Goal: Task Accomplishment & Management: Manage account settings

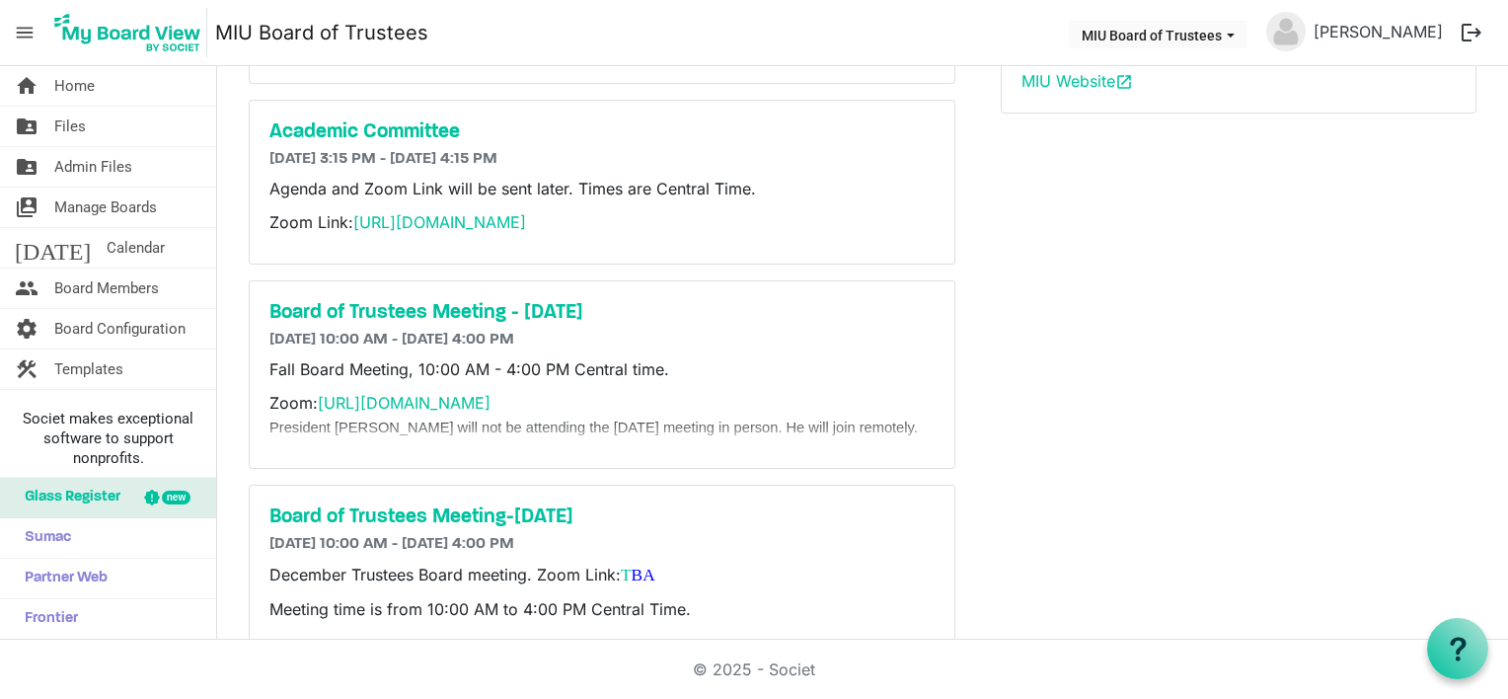
scroll to position [435, 0]
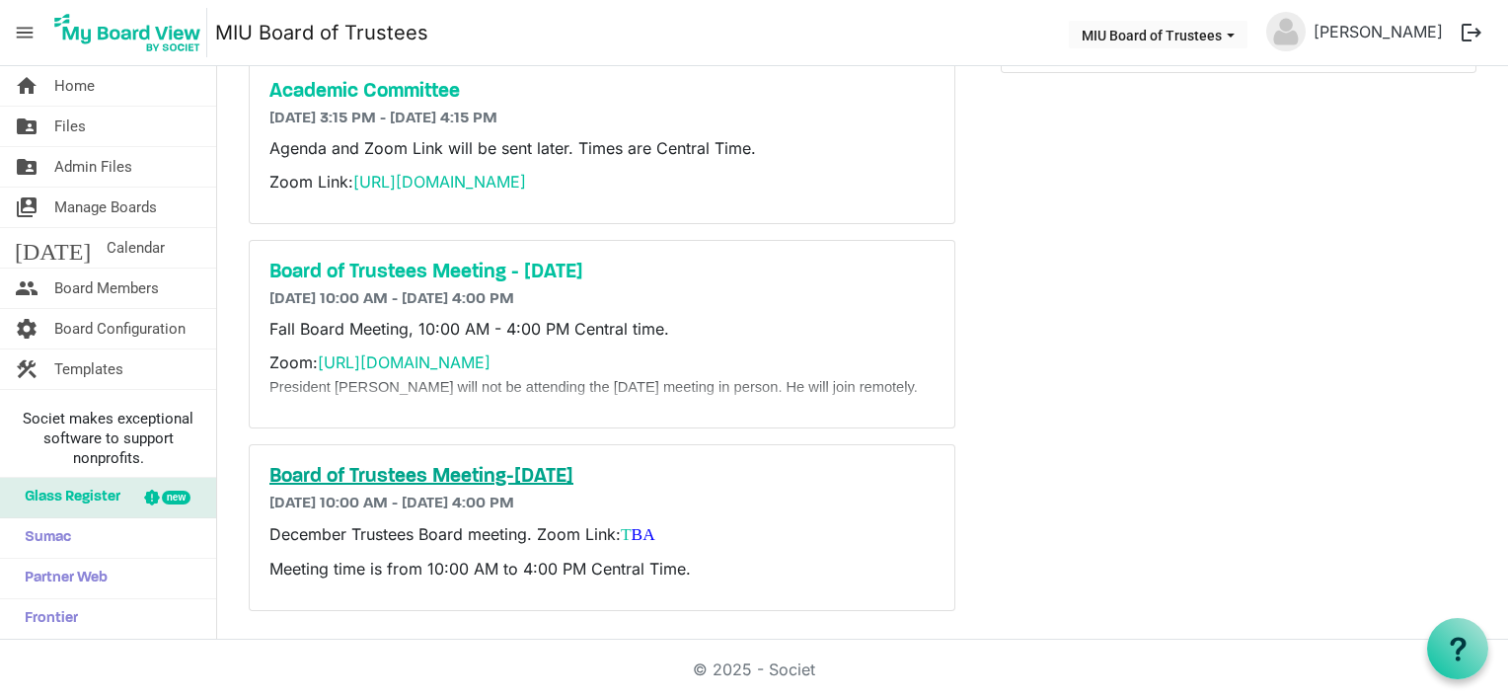
click at [526, 472] on h5 "Board of Trustees Meeting-December 13" at bounding box center [601, 477] width 665 height 24
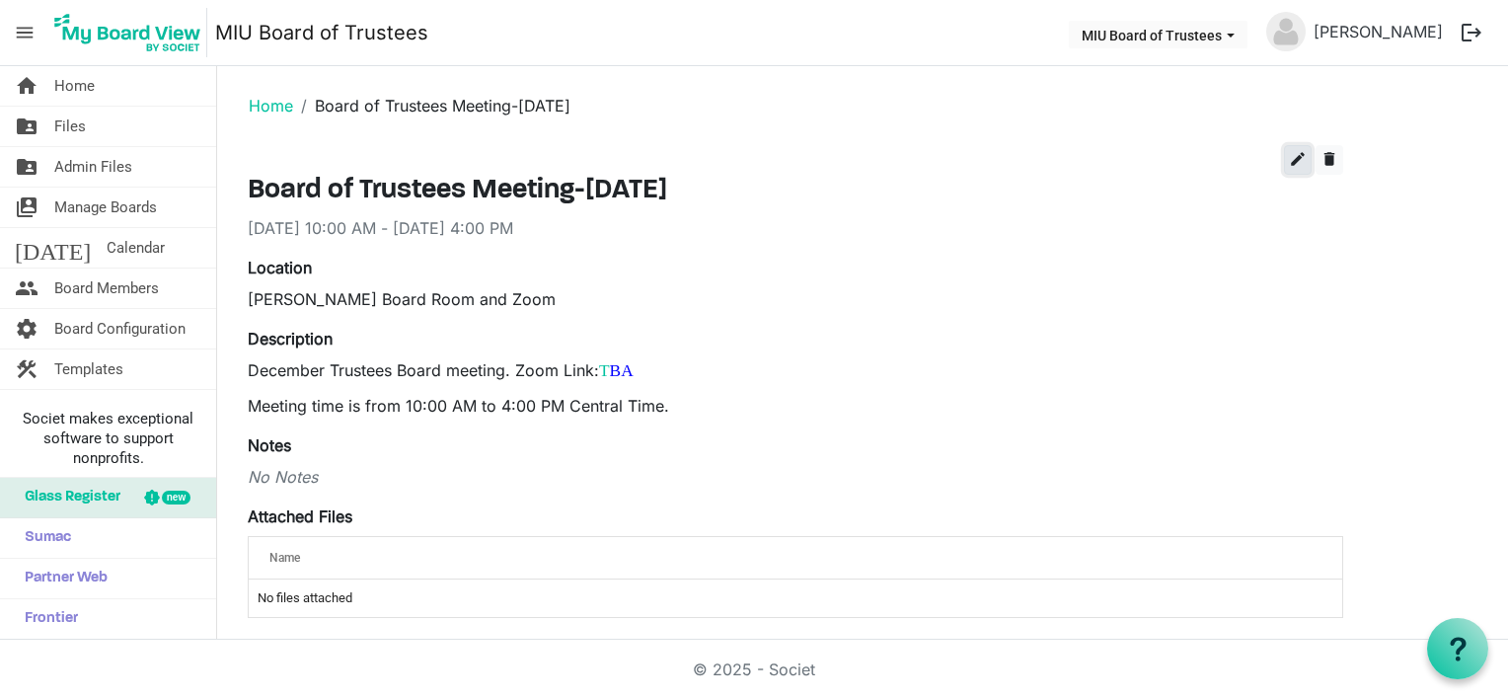
click at [1297, 156] on span "edit" at bounding box center [1298, 159] width 18 height 18
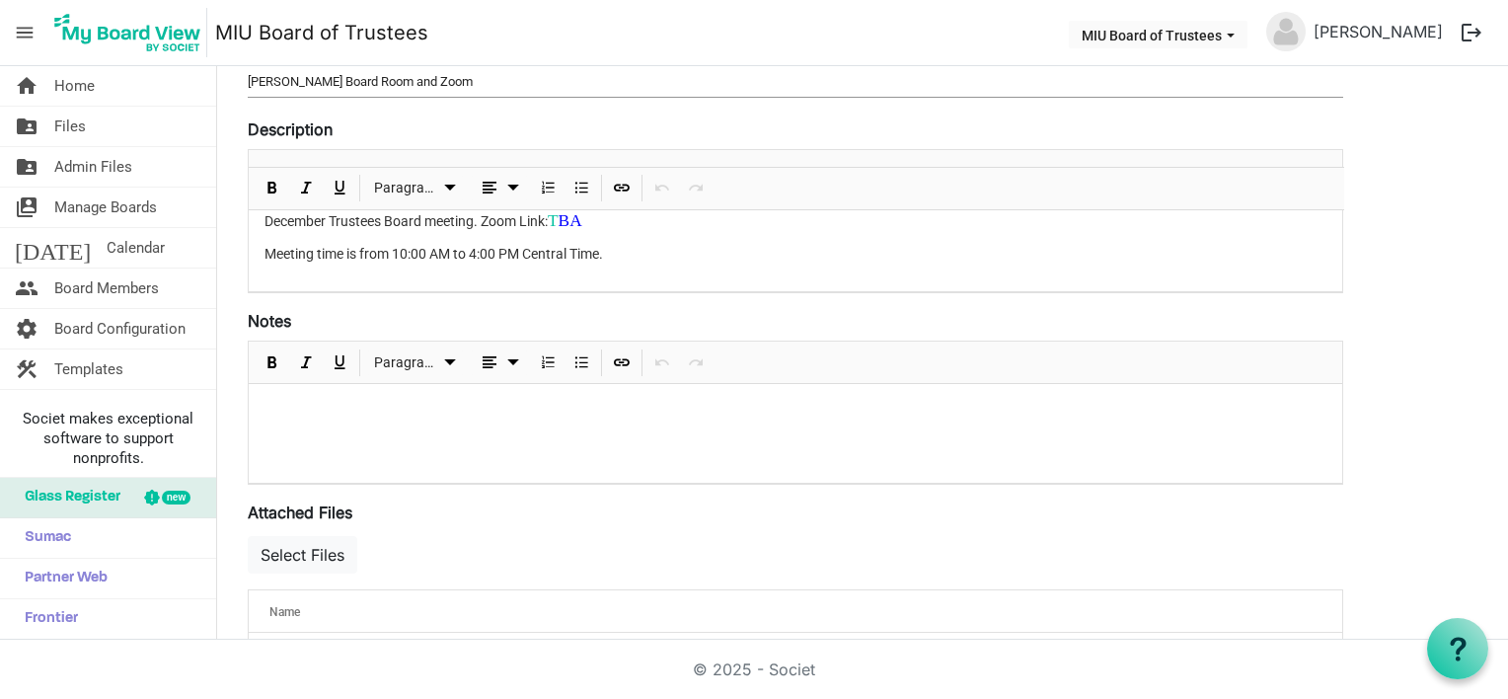
scroll to position [197, 0]
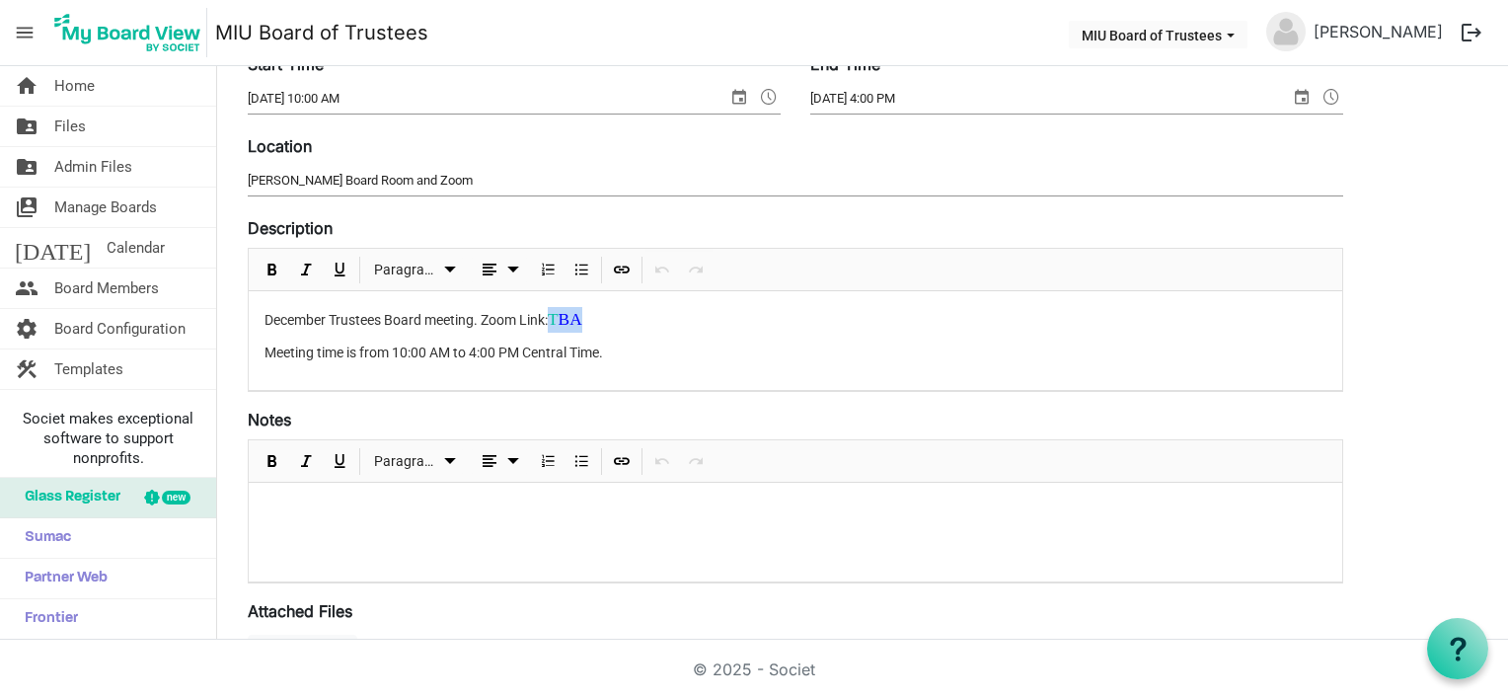
drag, startPoint x: 560, startPoint y: 314, endPoint x: 659, endPoint y: 316, distance: 99.7
click at [659, 316] on p "December Trustees Board meeting. Zoom Link: T BA" at bounding box center [796, 320] width 1062 height 26
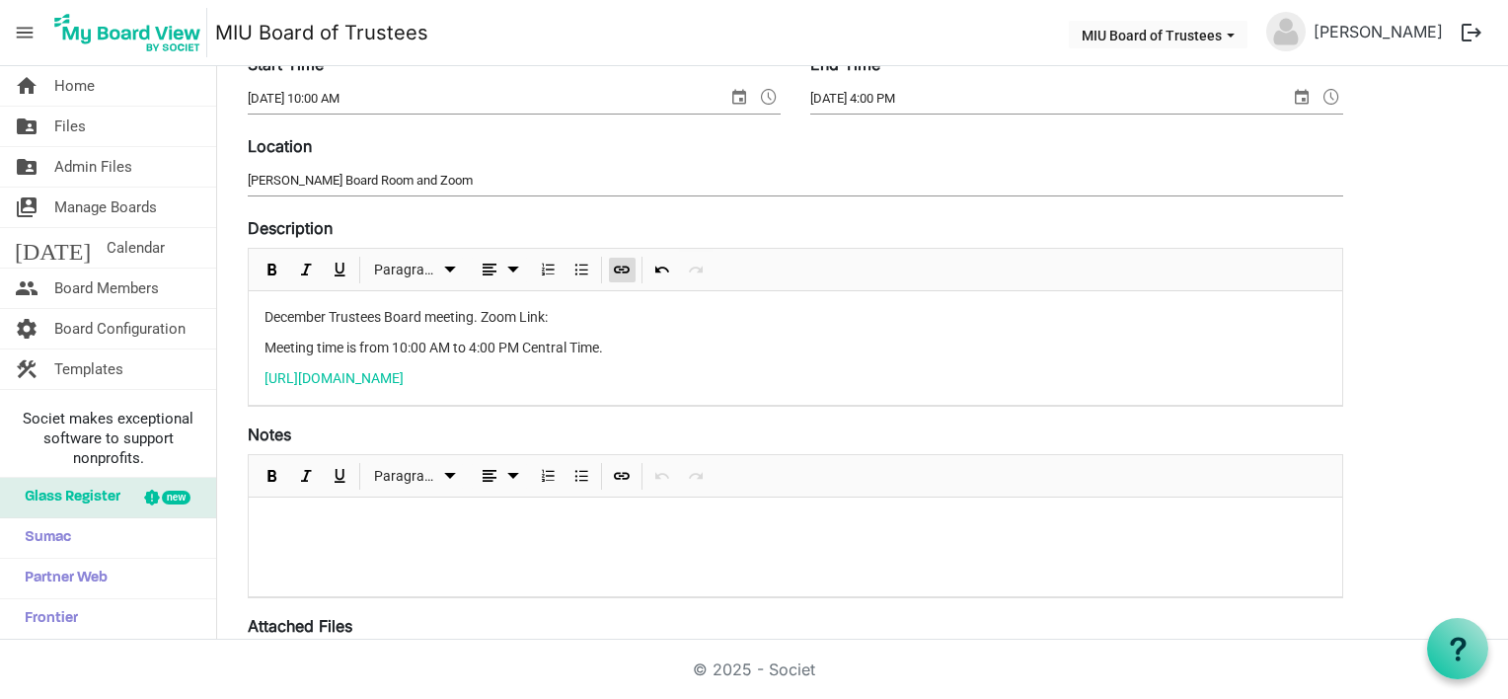
click at [261, 375] on div "December Trustees Board meeting. Zoom Link: Meeting time is from 10:00 AM to 4:…" at bounding box center [796, 348] width 1094 height 114
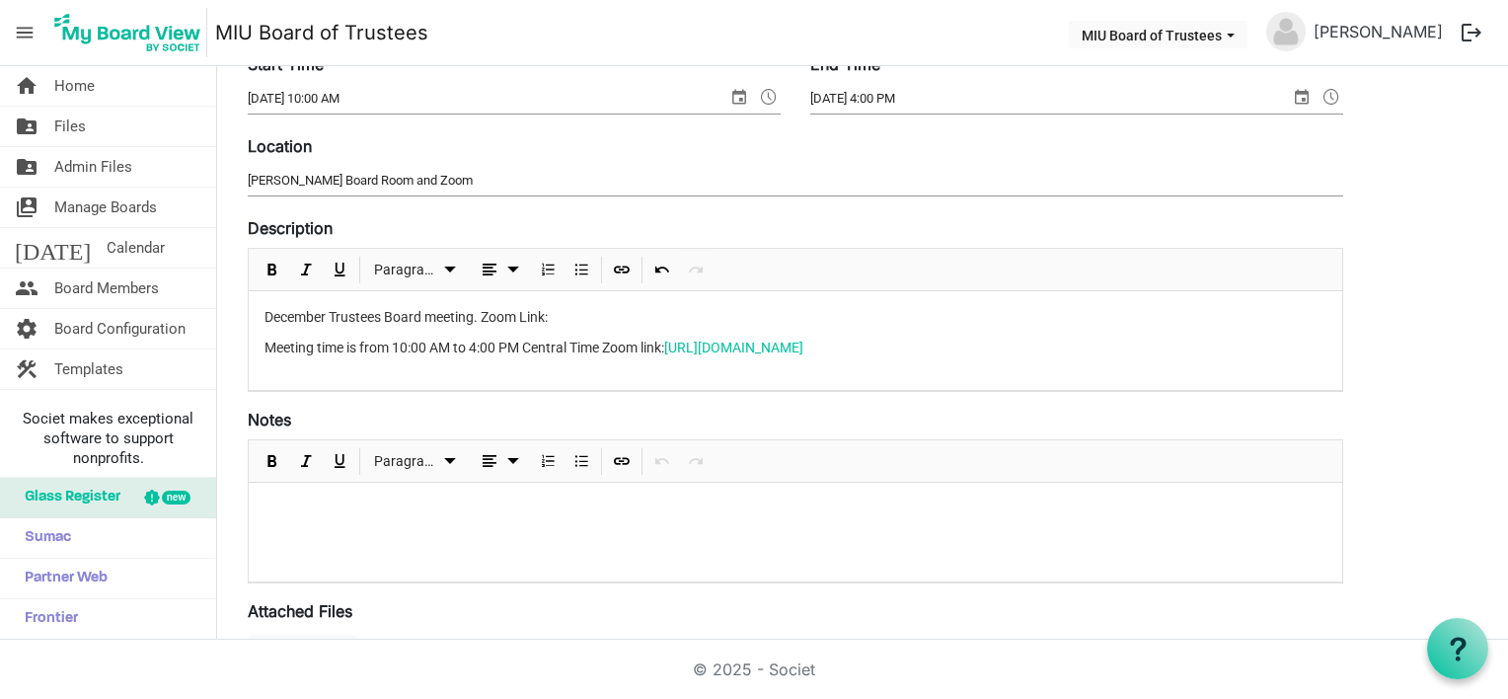
click at [609, 346] on span "Meeting time is from 10:00 AM to 4:00 PM Central Time Zoom link:" at bounding box center [465, 348] width 400 height 16
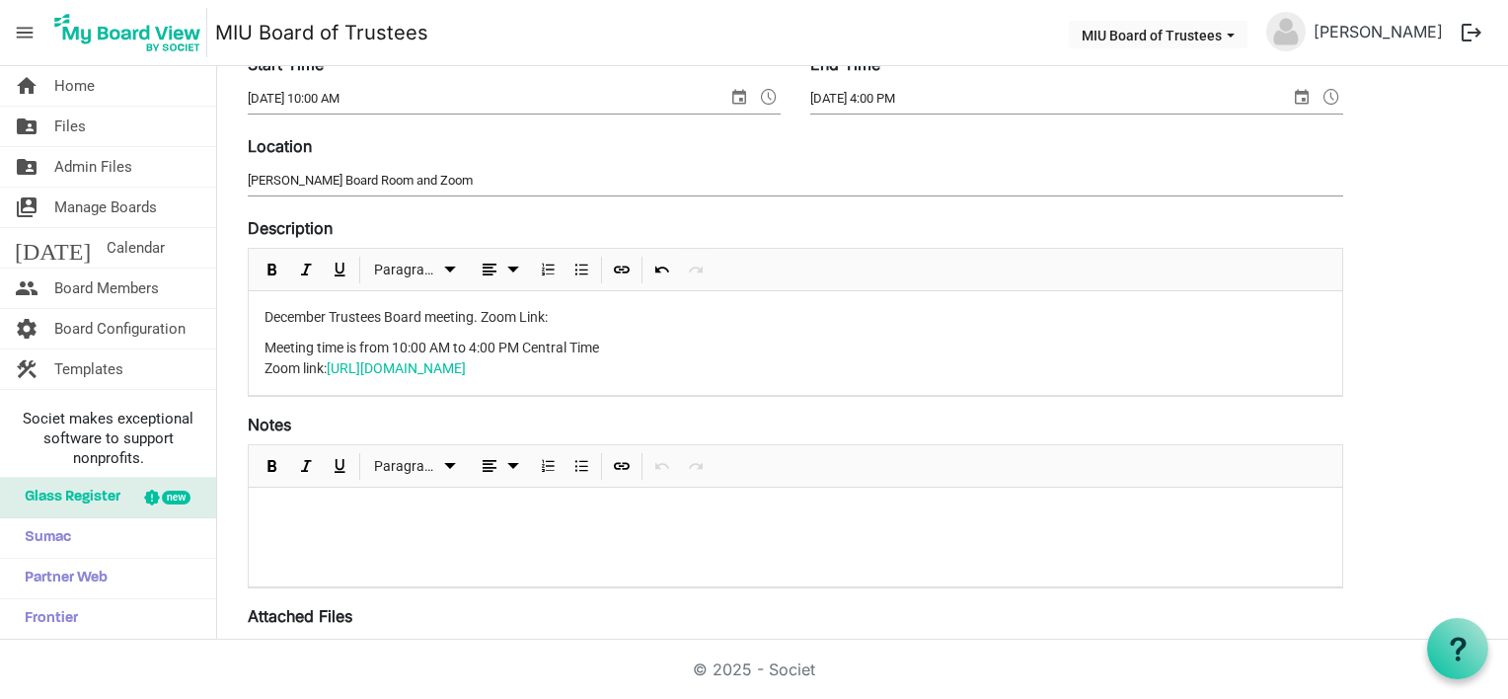
drag, startPoint x: 333, startPoint y: 365, endPoint x: 875, endPoint y: 371, distance: 542.0
click at [875, 371] on p "Meeting time is from 10:00 AM to 4:00 PM Central Time Zoom link: https://miu-ed…" at bounding box center [796, 358] width 1062 height 41
click at [553, 310] on p "December Trustees Board meeting. Zoom Link:" at bounding box center [796, 317] width 1062 height 21
drag, startPoint x: 340, startPoint y: 367, endPoint x: 225, endPoint y: 363, distance: 114.6
click at [225, 363] on main "Home Board of Trustees Meeting-December 13 Save Cancel Board of Trustees Meetin…" at bounding box center [862, 472] width 1291 height 1207
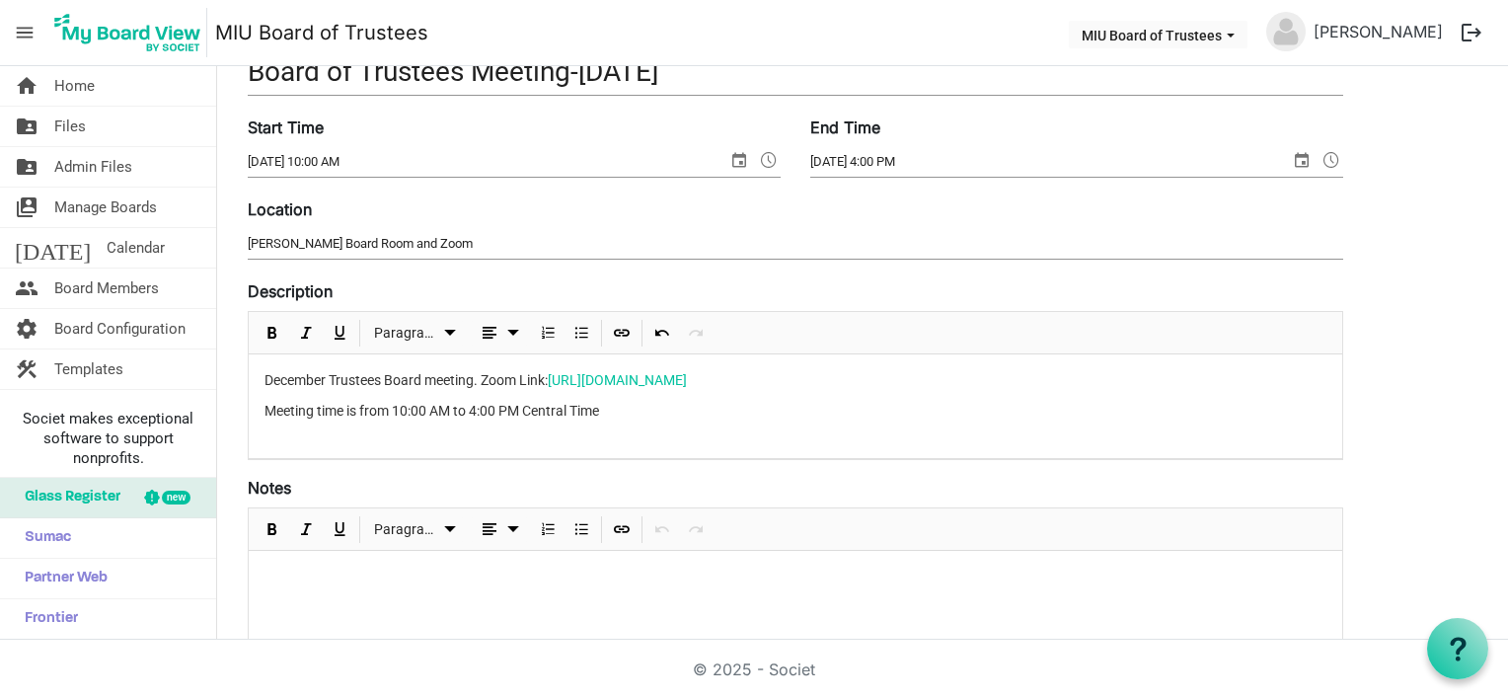
scroll to position [0, 0]
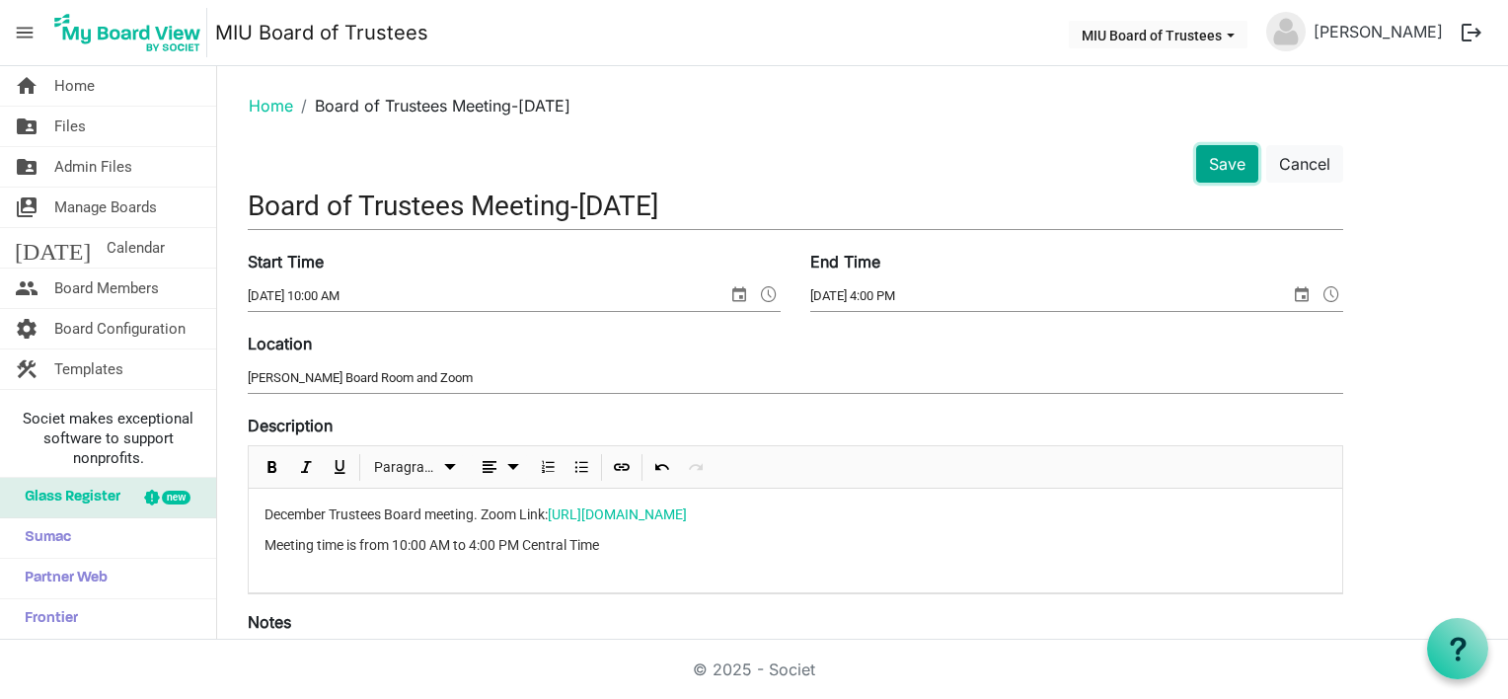
click at [1232, 166] on button "Save" at bounding box center [1227, 164] width 62 height 38
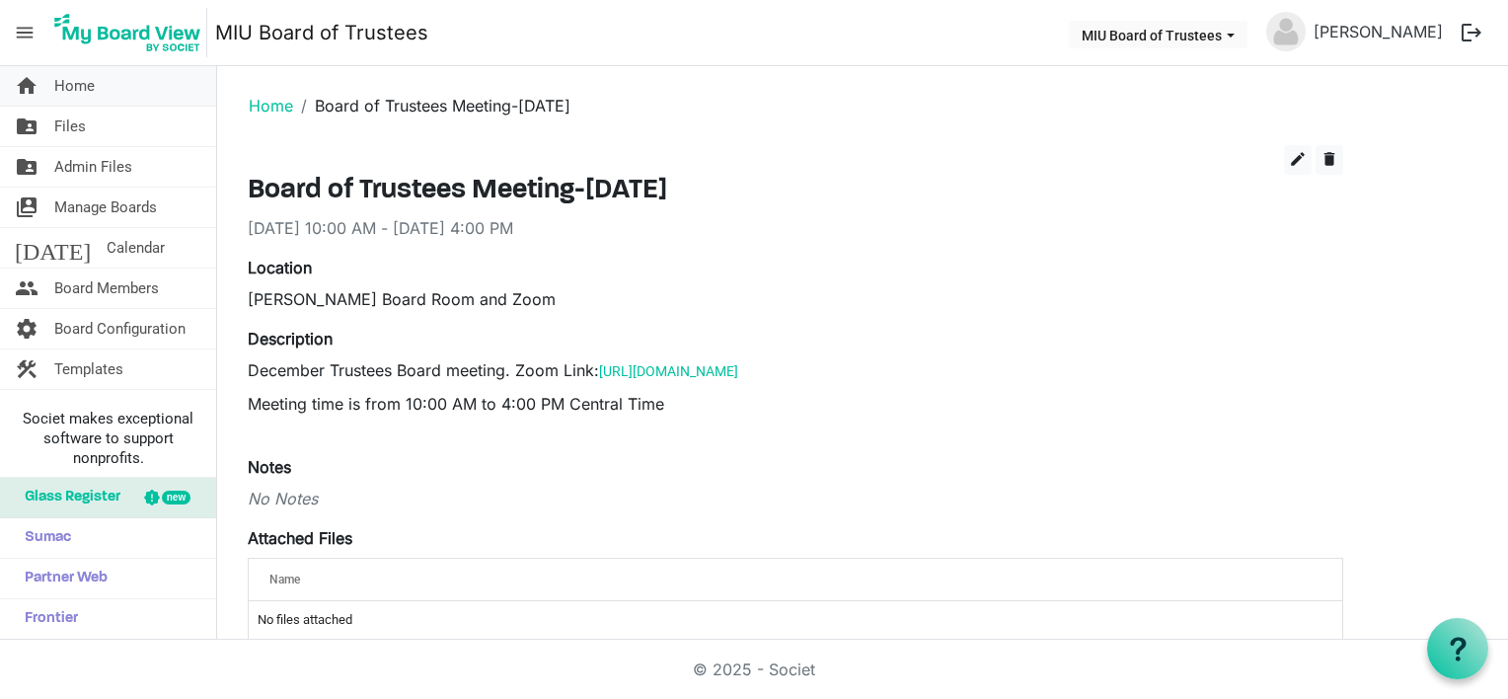
click at [88, 87] on span "Home" at bounding box center [74, 85] width 40 height 39
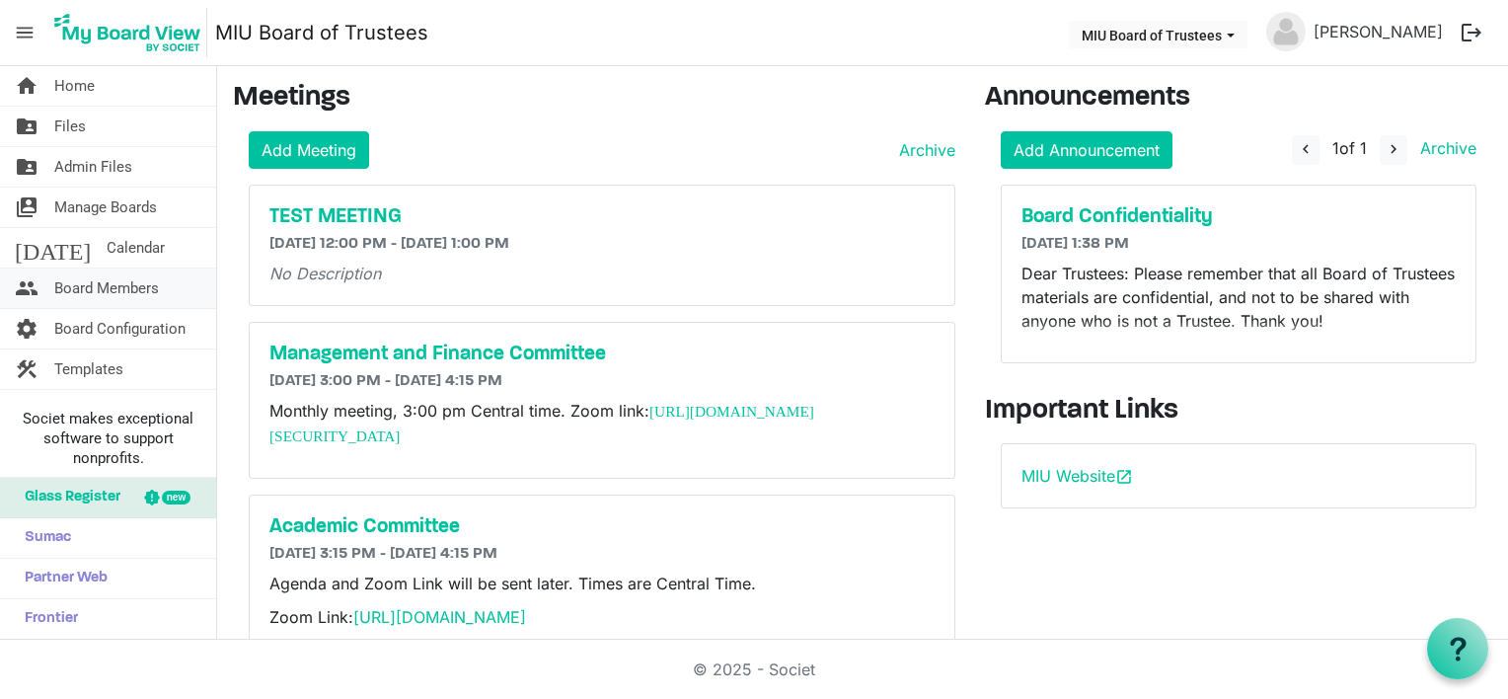
click at [112, 283] on span "Board Members" at bounding box center [106, 288] width 105 height 39
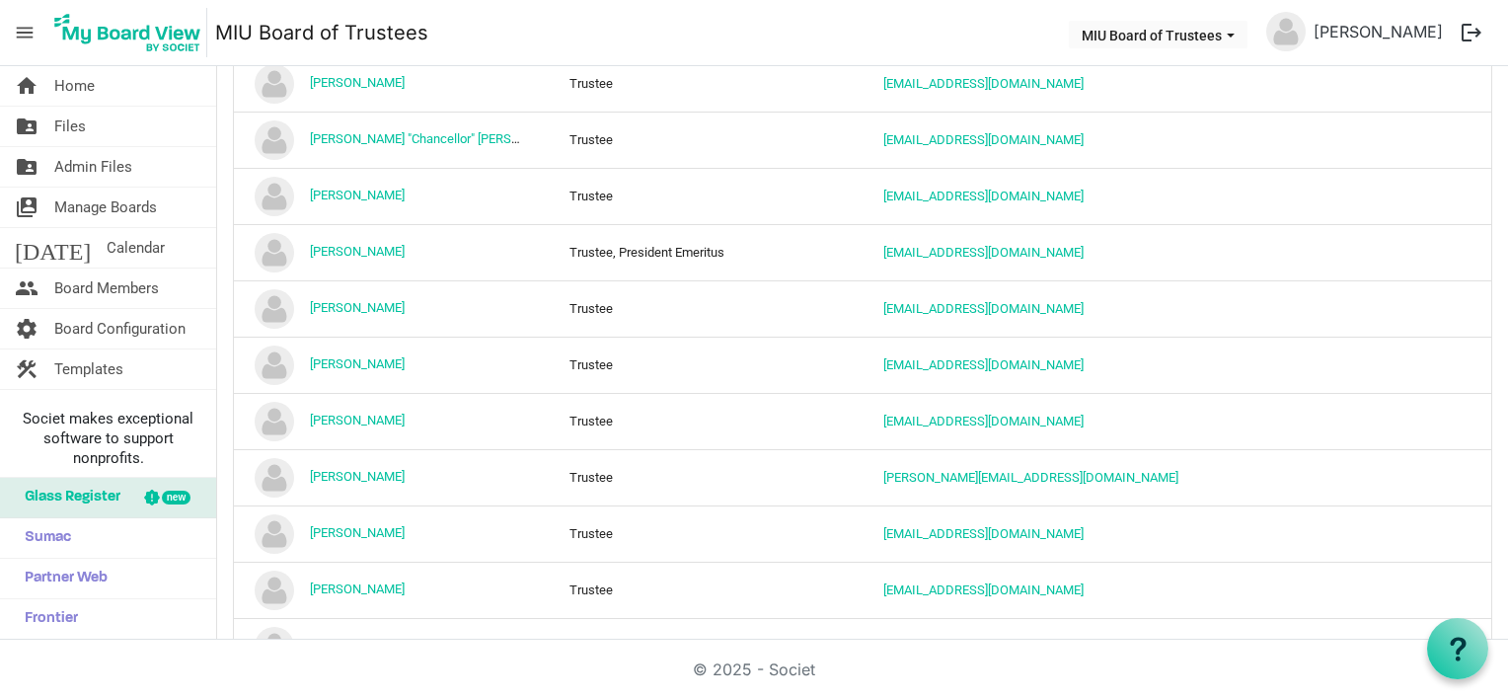
scroll to position [1015, 0]
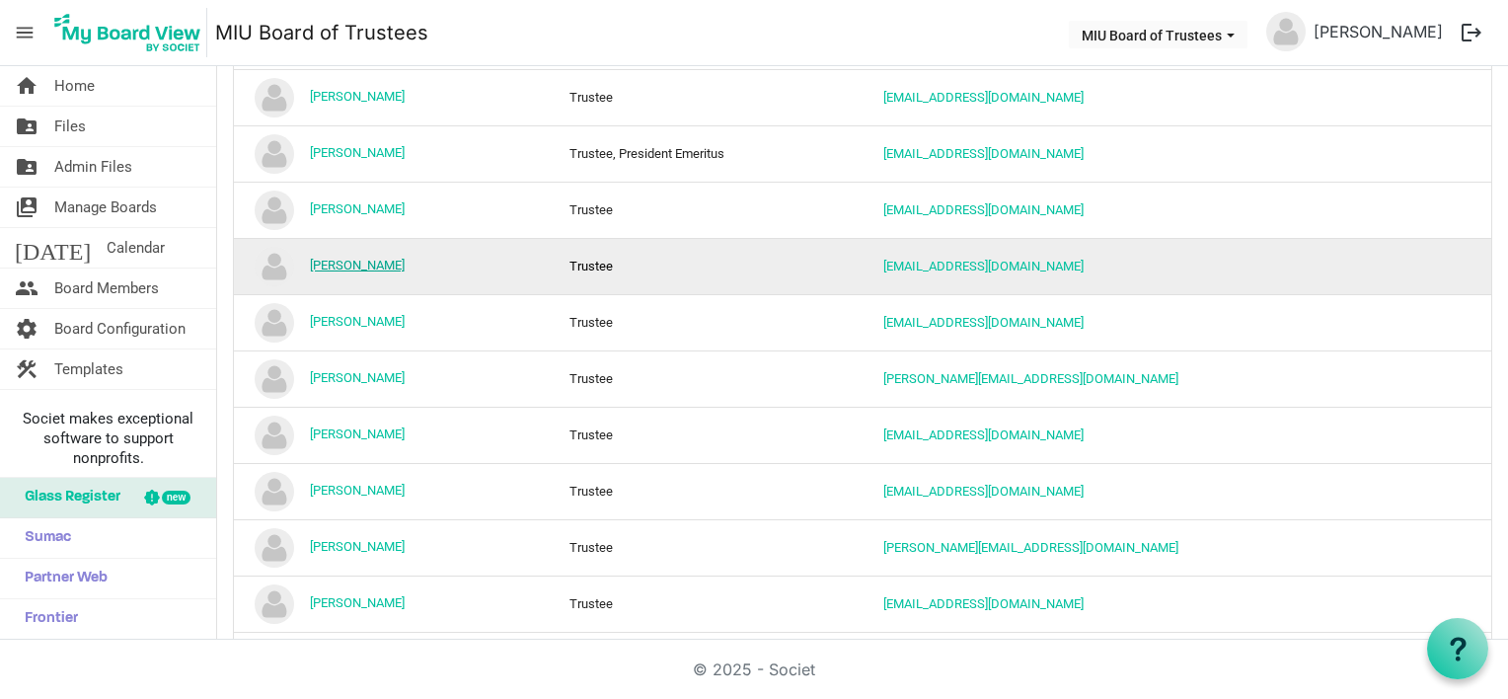
click at [368, 259] on link "[PERSON_NAME]" at bounding box center [357, 265] width 95 height 15
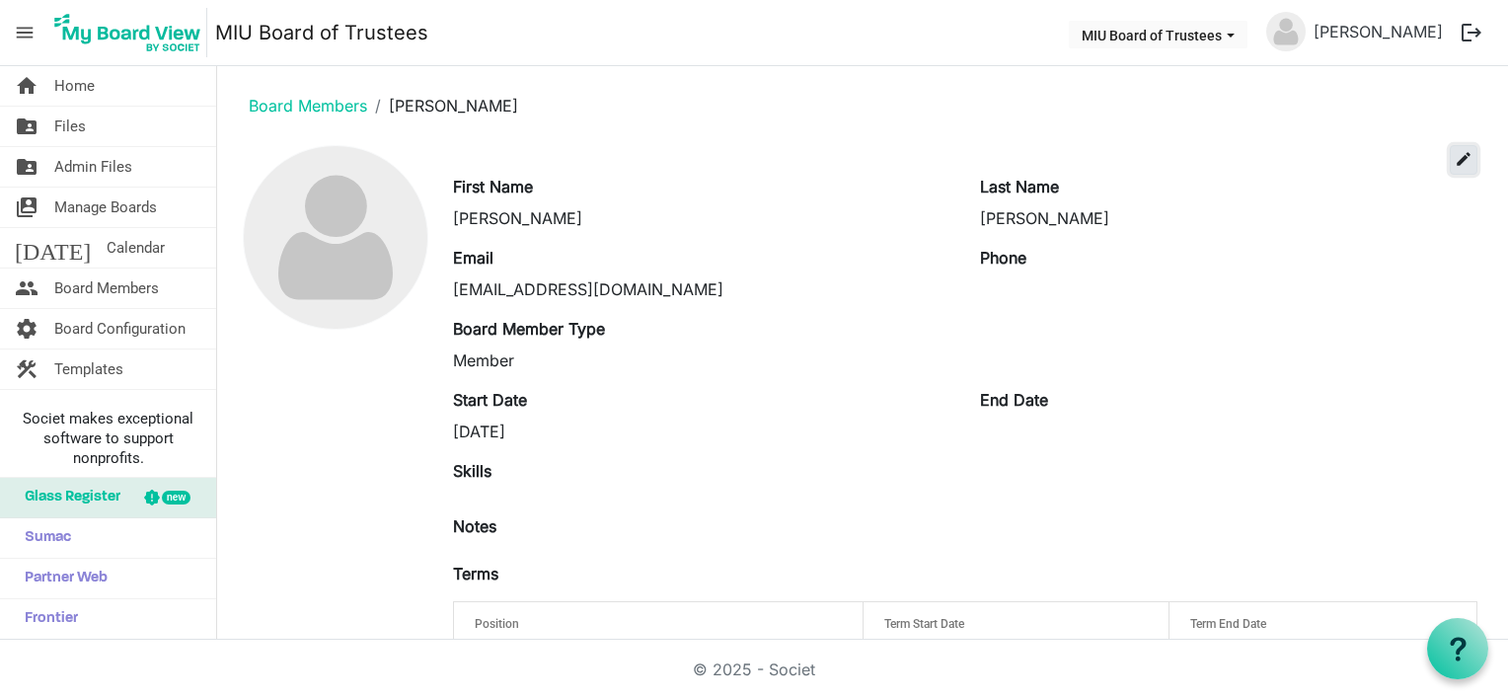
click at [1455, 159] on span "edit" at bounding box center [1464, 159] width 18 height 18
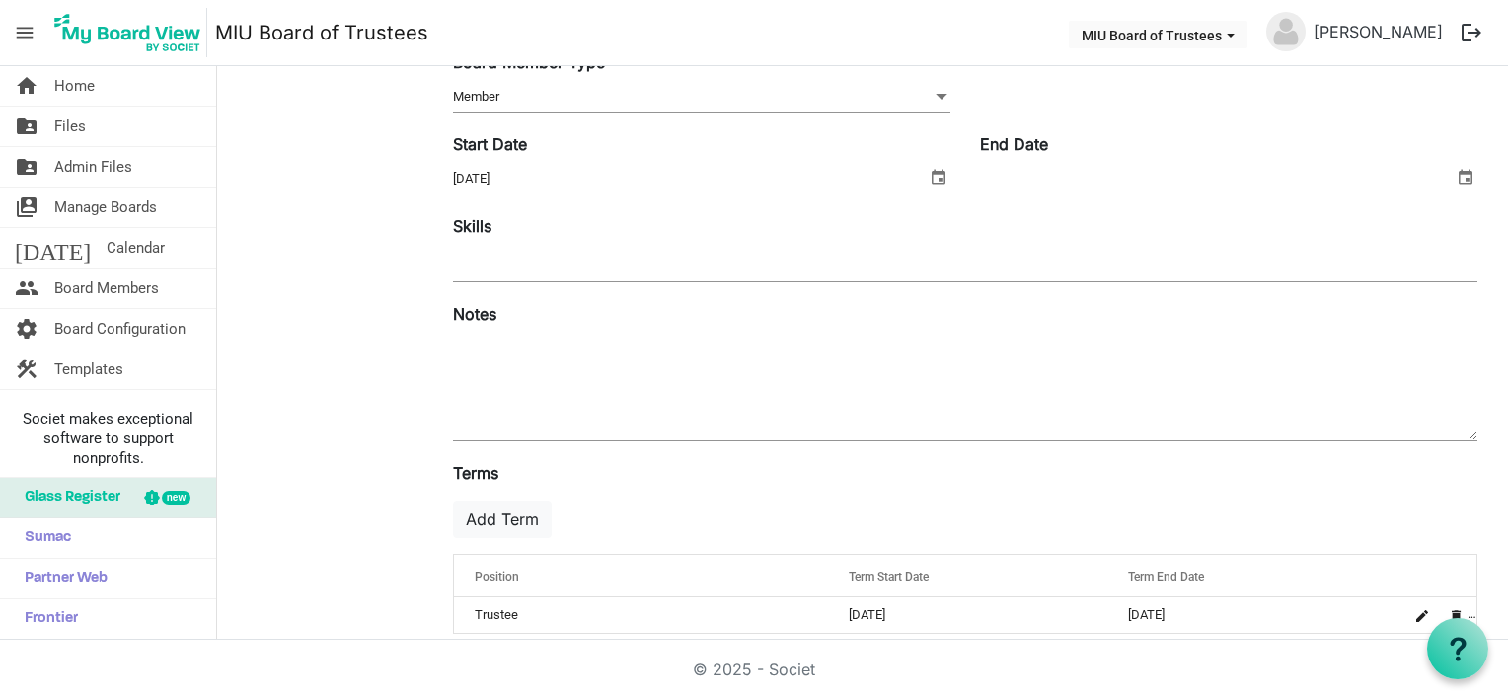
scroll to position [319, 0]
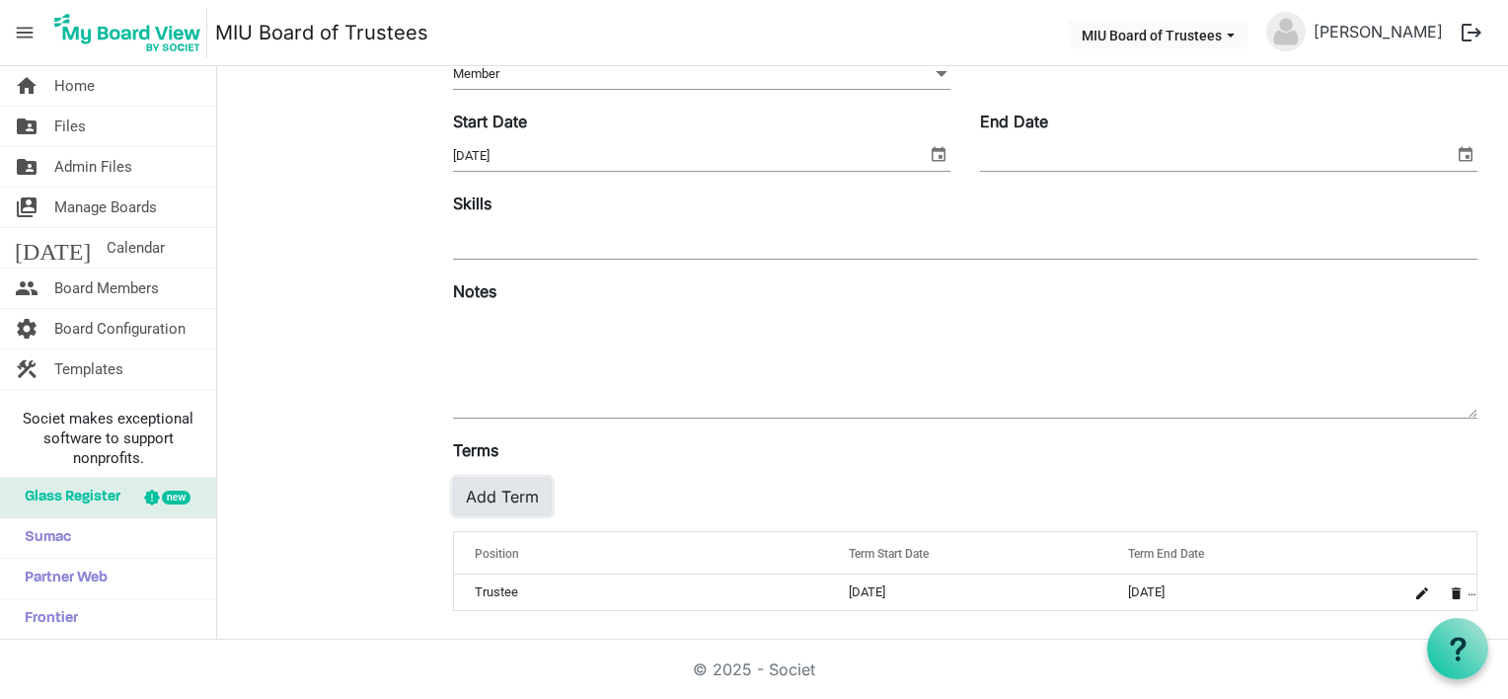
click at [513, 495] on button "Add Term" at bounding box center [502, 497] width 99 height 38
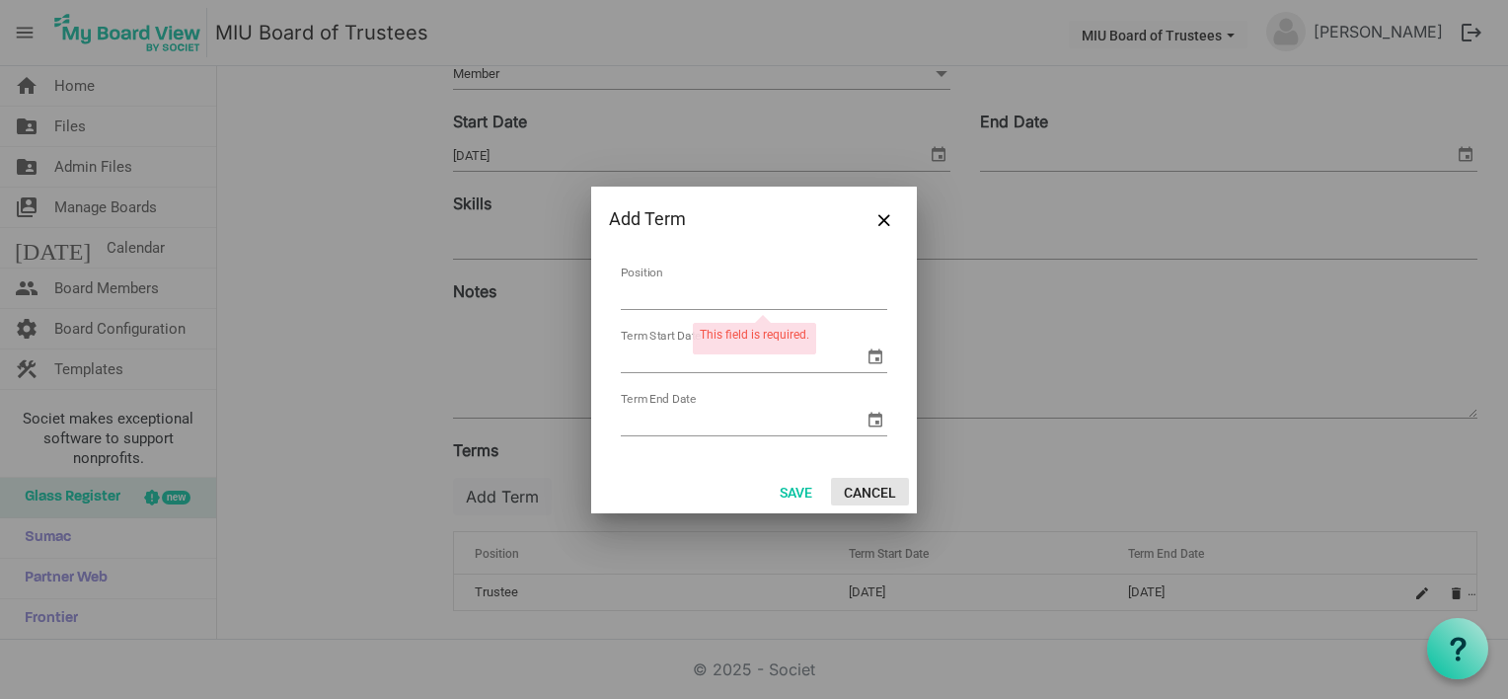
click at [862, 487] on button "Cancel" at bounding box center [870, 492] width 78 height 28
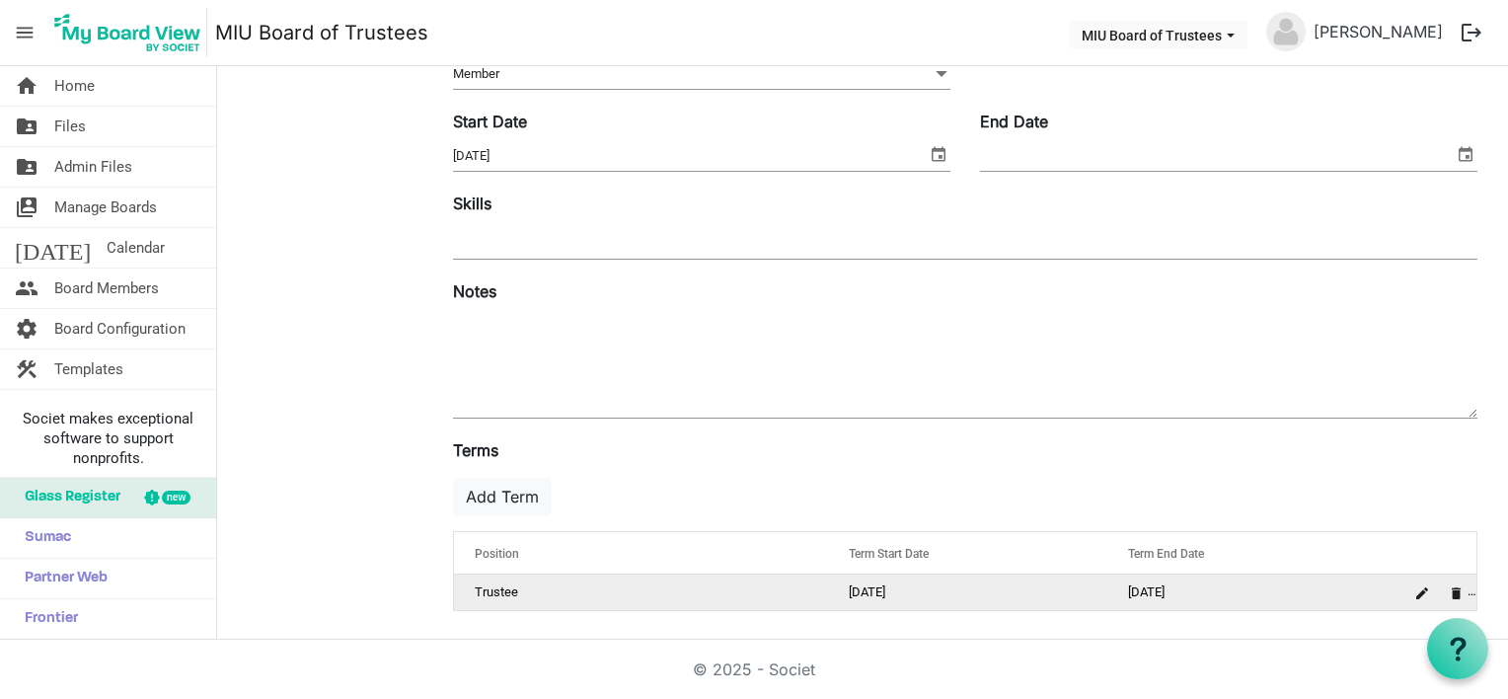
click at [505, 587] on td "Trustee" at bounding box center [640, 593] width 373 height 36
click at [506, 587] on td "Trustee" at bounding box center [640, 593] width 373 height 36
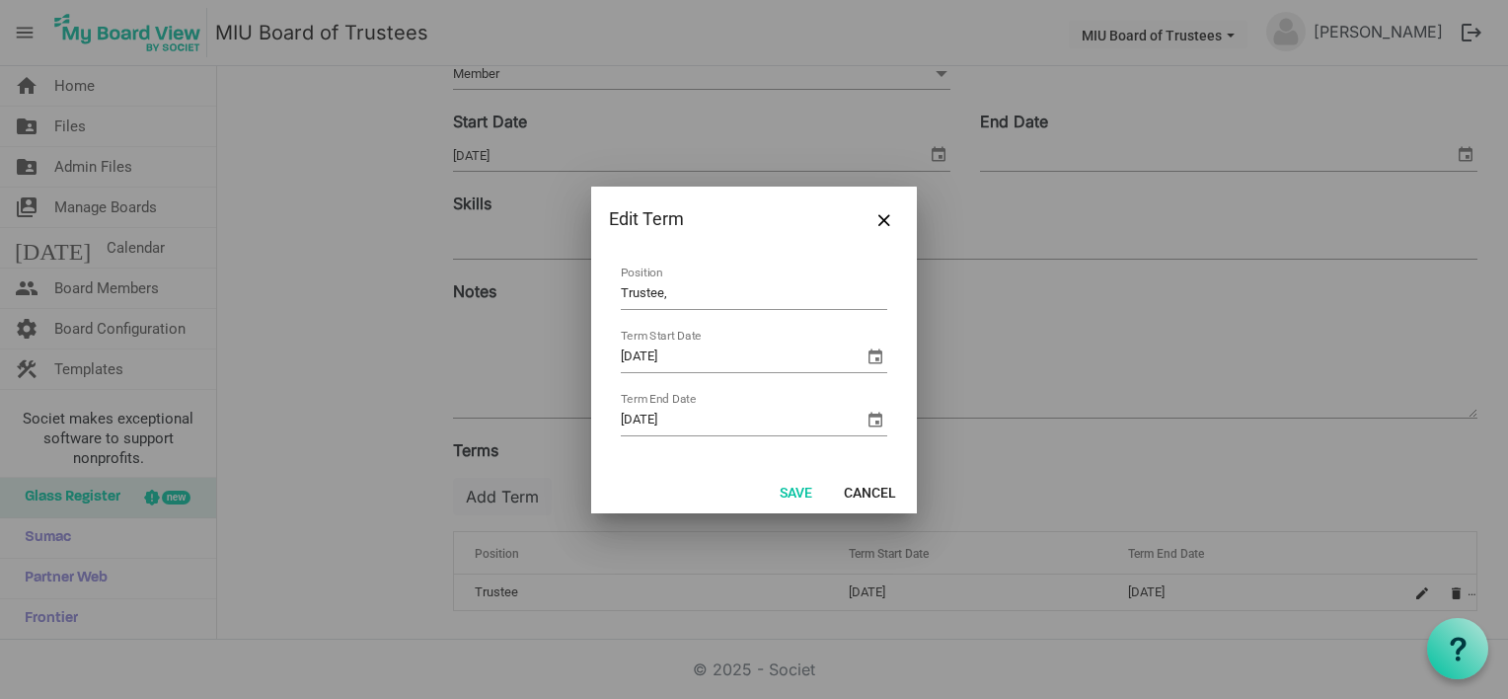
type input "Trustee, President Emeritus"
click at [800, 489] on button "Save" at bounding box center [796, 492] width 58 height 28
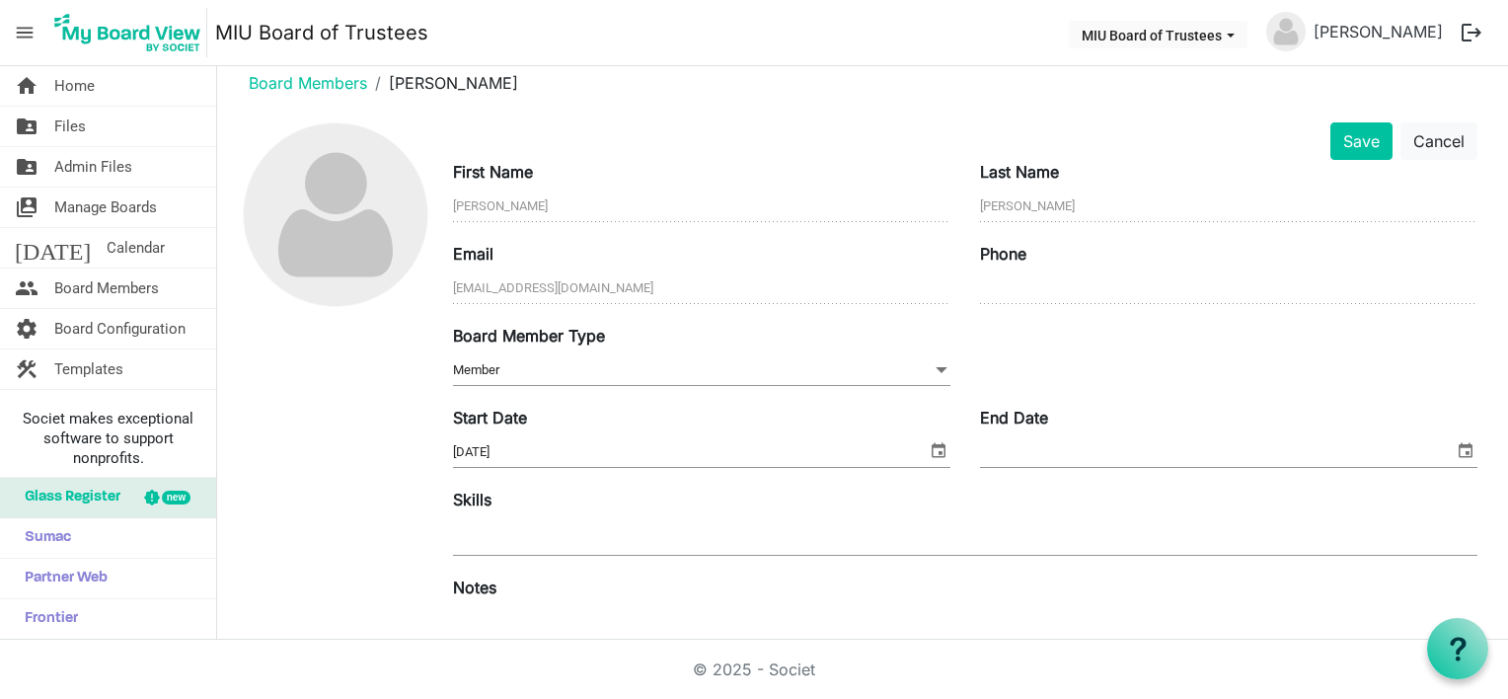
scroll to position [0, 0]
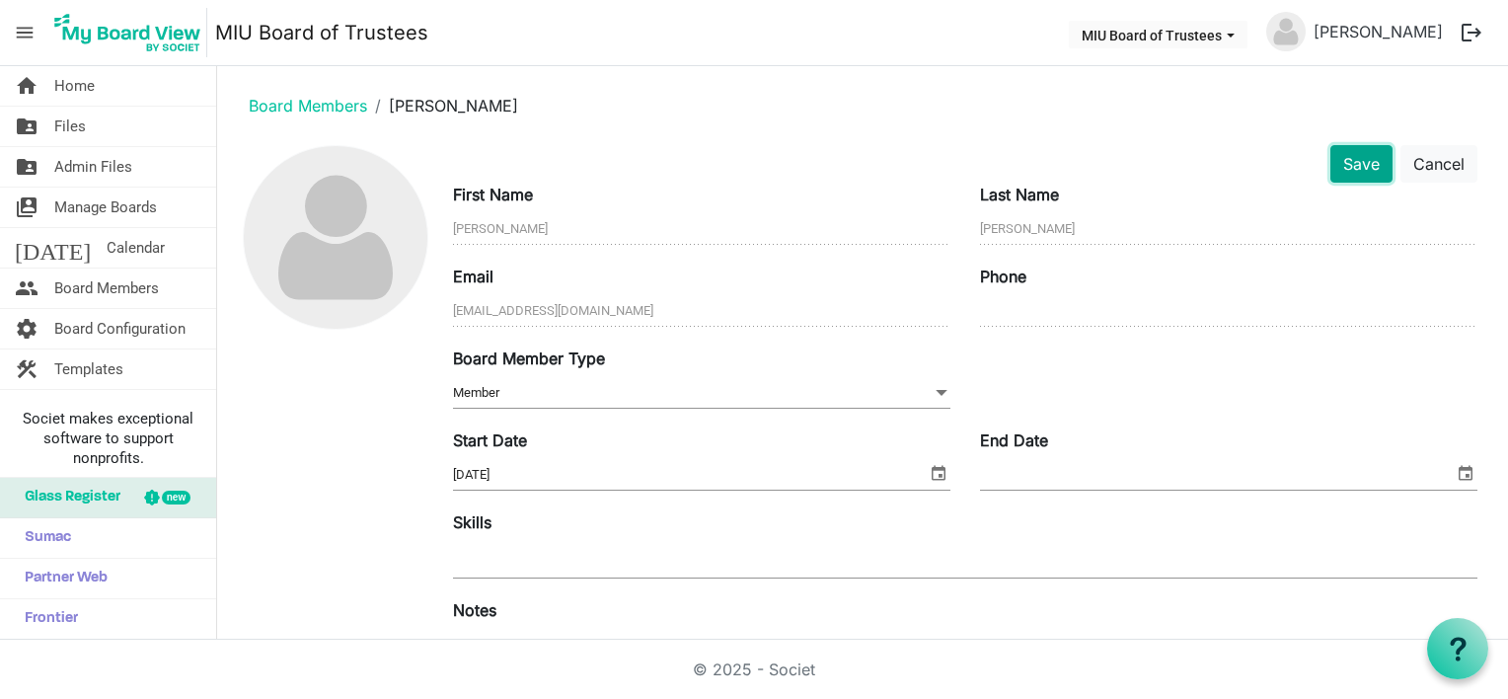
click at [1357, 154] on button "Save" at bounding box center [1362, 164] width 62 height 38
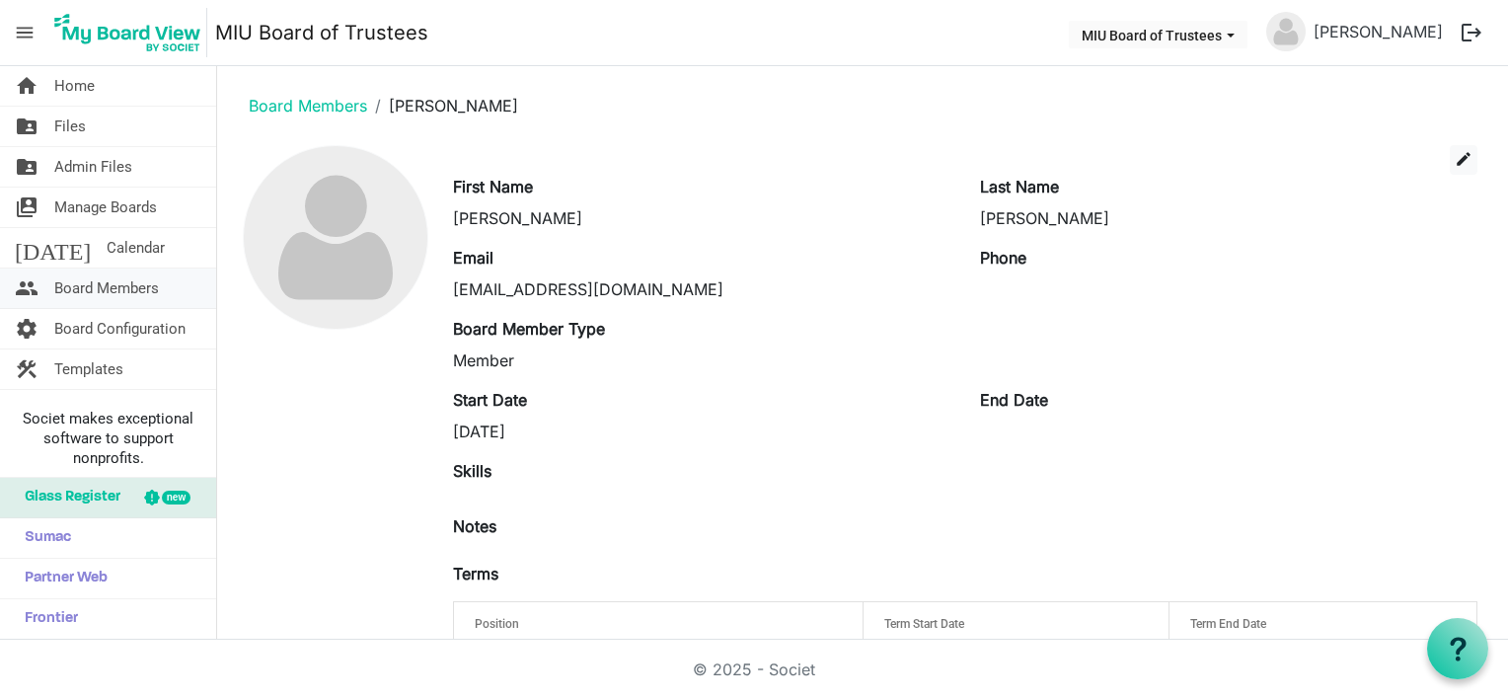
click at [66, 280] on span "Board Members" at bounding box center [106, 288] width 105 height 39
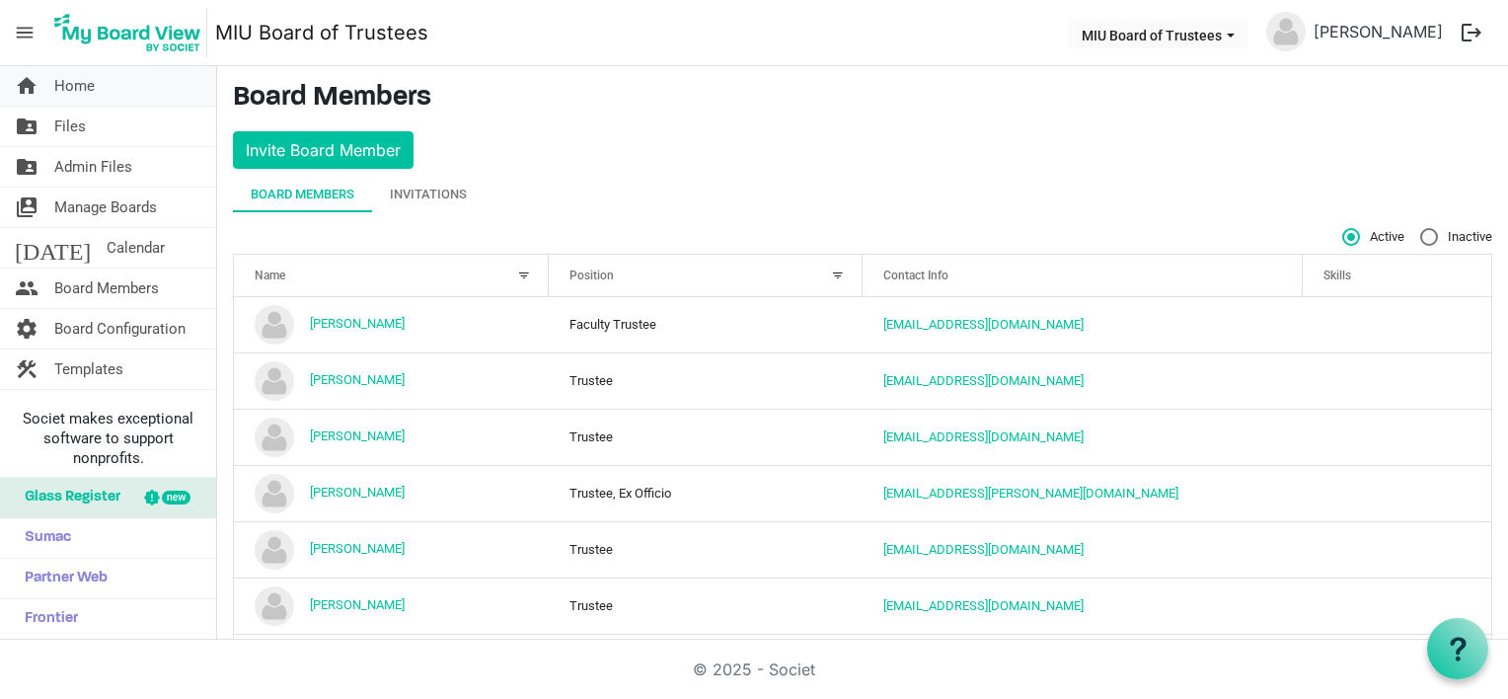
click at [72, 84] on span "Home" at bounding box center [74, 85] width 40 height 39
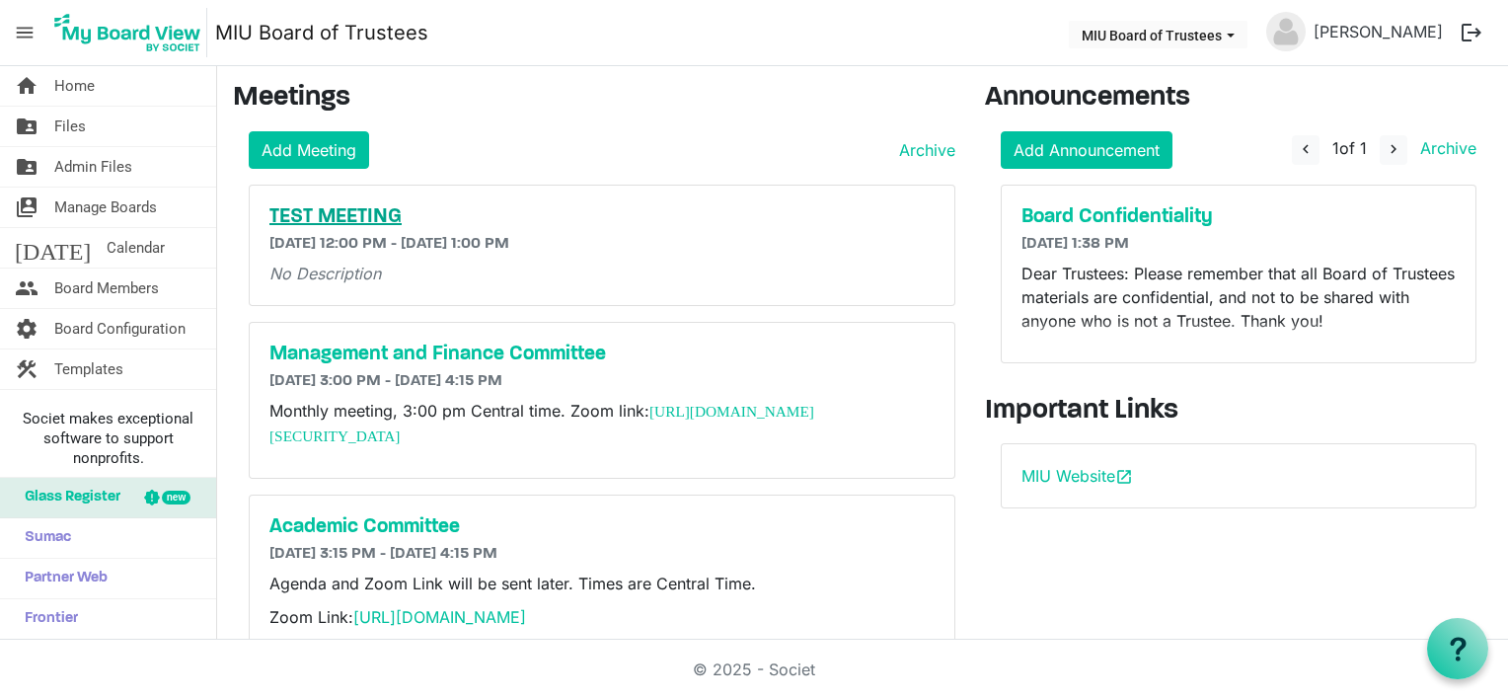
click at [342, 212] on h5 "TEST MEETING" at bounding box center [601, 217] width 665 height 24
